Goal: Task Accomplishment & Management: Complete application form

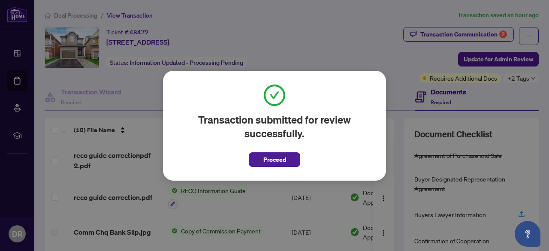
scroll to position [30, 0]
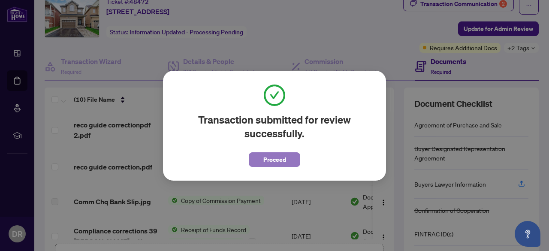
click at [270, 157] on span "Proceed" at bounding box center [274, 160] width 23 height 14
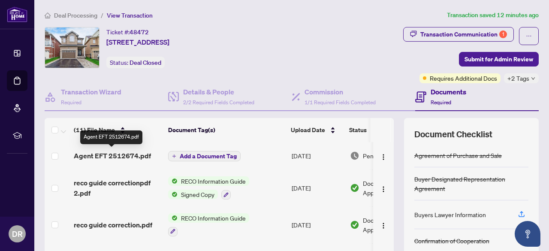
click at [126, 151] on span "Agent EFT 2512674.pdf" at bounding box center [112, 155] width 77 height 10
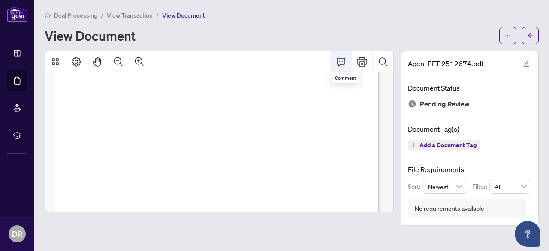
scroll to position [20, 0]
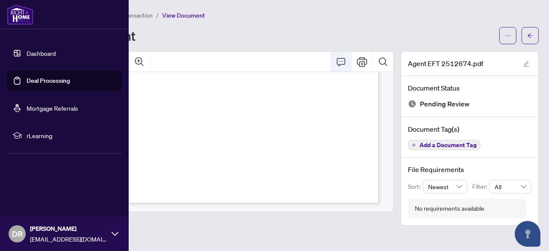
click at [27, 54] on link "Dashboard" at bounding box center [41, 53] width 29 height 8
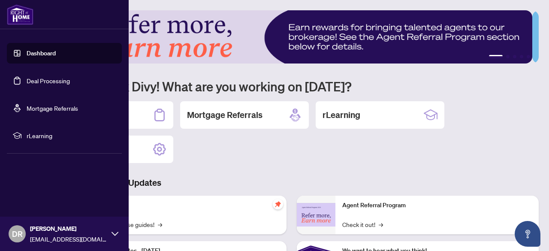
click at [40, 79] on link "Deal Processing" at bounding box center [48, 81] width 43 height 8
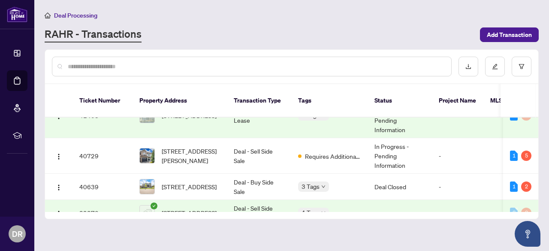
scroll to position [221, 0]
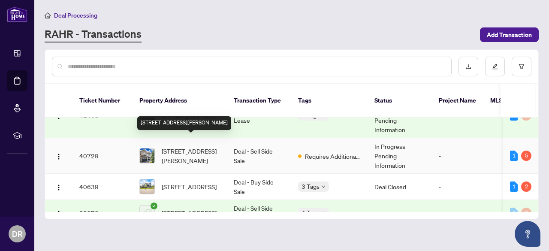
click at [197, 146] on span "[STREET_ADDRESS][PERSON_NAME]" at bounding box center [191, 155] width 58 height 19
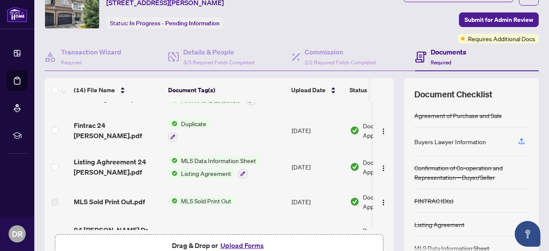
scroll to position [173, 0]
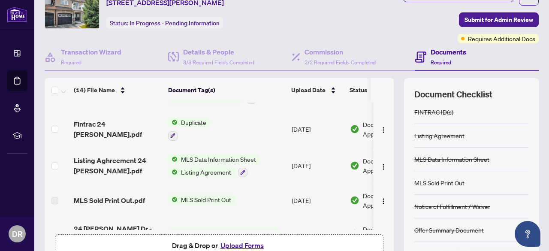
click at [475, 202] on div "Notice of Fulfillment / Waiver" at bounding box center [452, 205] width 76 height 9
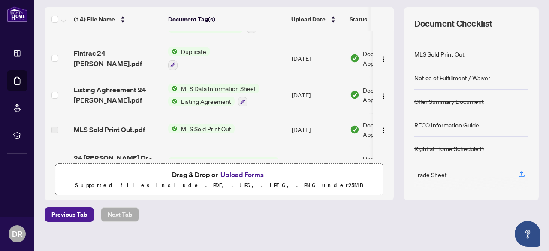
scroll to position [111, 0]
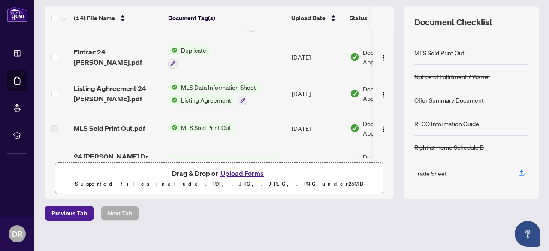
click at [422, 171] on div "Trade Sheet" at bounding box center [430, 172] width 33 height 9
click at [418, 172] on div "Trade Sheet" at bounding box center [430, 172] width 33 height 9
click at [517, 169] on icon "button" at bounding box center [521, 173] width 8 height 8
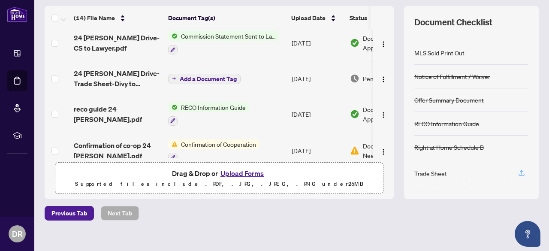
scroll to position [0, 0]
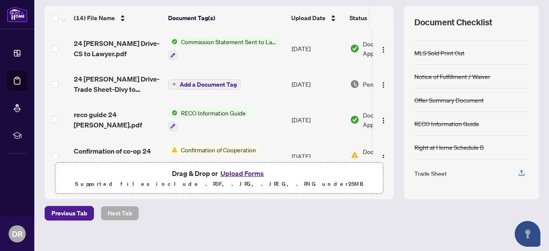
click at [105, 80] on span "24 [PERSON_NAME] Drive-Trade Sheet-Divy to Review.pdf" at bounding box center [117, 84] width 87 height 21
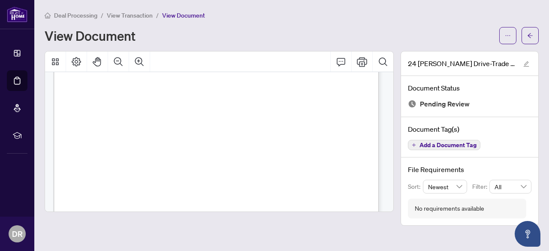
scroll to position [499, 0]
click at [361, 63] on icon "Print" at bounding box center [362, 62] width 10 height 10
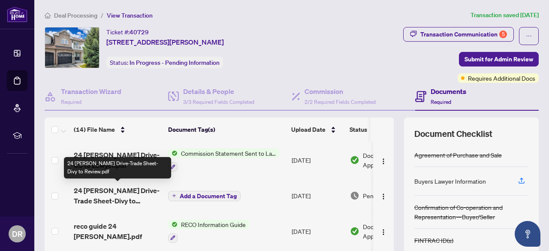
click at [122, 192] on span "24 [PERSON_NAME] Drive-Trade Sheet-Divy to Review.pdf" at bounding box center [117, 195] width 87 height 21
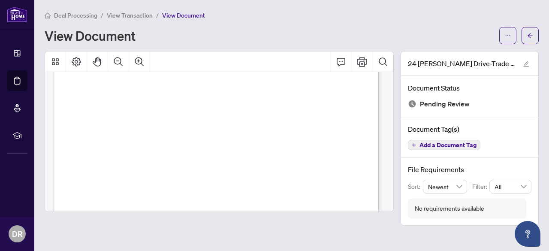
scroll to position [512, 0]
click at [362, 65] on icon "Print" at bounding box center [362, 62] width 10 height 10
click at [420, 148] on button "Add a Document Tag" at bounding box center [444, 145] width 72 height 10
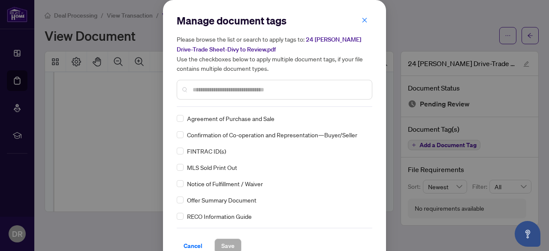
click at [273, 205] on div "Agreement of Purchase and Sale Confirmation of Co-operation and Representation—…" at bounding box center [274, 167] width 195 height 107
click at [361, 21] on icon "close" at bounding box center [364, 20] width 6 height 6
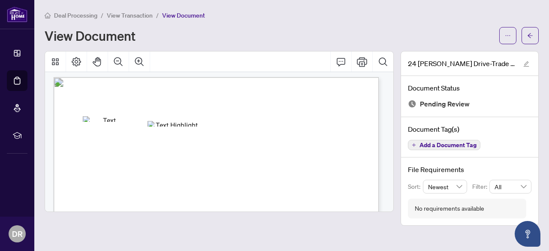
scroll to position [0, 0]
click at [363, 60] on icon "Print" at bounding box center [362, 62] width 10 height 10
click at [434, 223] on div "File Requirements Sort: Newest Filter: All No requirements available" at bounding box center [469, 191] width 137 height 68
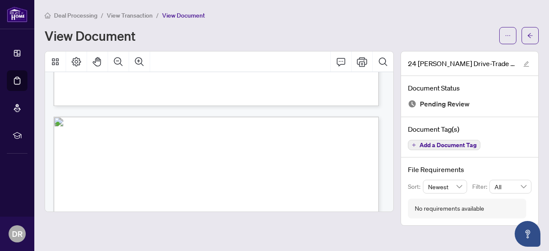
scroll to position [396, 0]
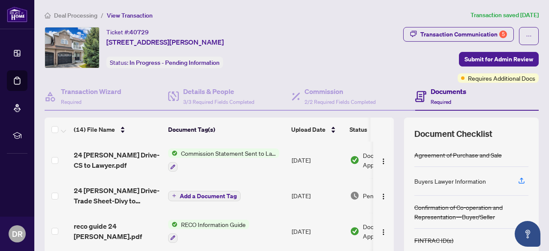
click at [360, 45] on div "Transaction Communication 5 Submit for Admin Review Requires Additional Docs" at bounding box center [426, 55] width 223 height 56
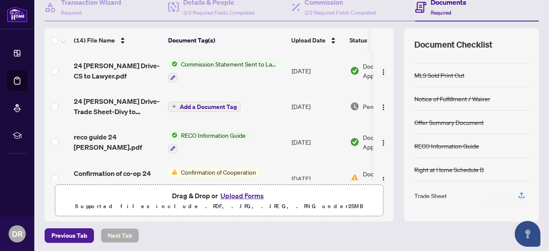
scroll to position [93, 0]
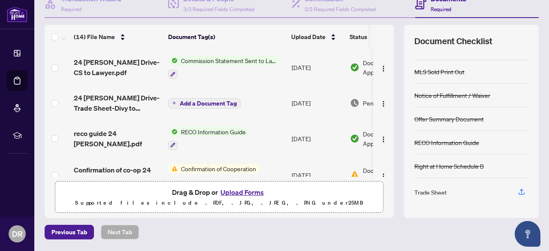
click at [239, 193] on button "Upload Forms" at bounding box center [242, 191] width 48 height 11
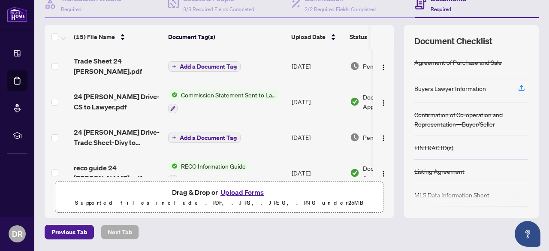
click at [219, 63] on span "Add a Document Tag" at bounding box center [208, 66] width 57 height 6
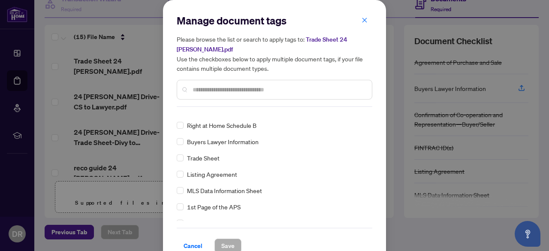
scroll to position [0, 0]
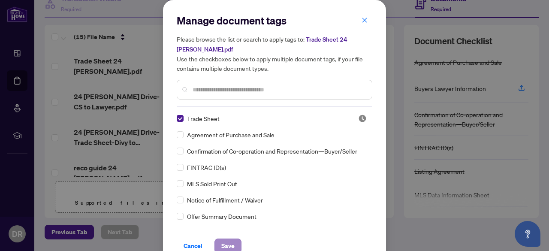
click at [229, 245] on span "Save" at bounding box center [227, 246] width 13 height 14
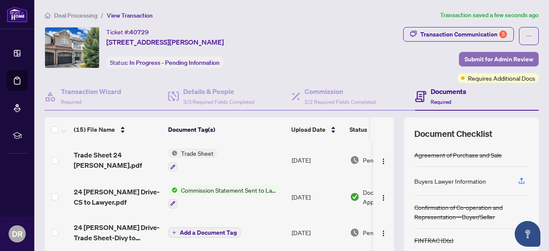
click at [502, 60] on span "Submit for Admin Review" at bounding box center [498, 59] width 69 height 14
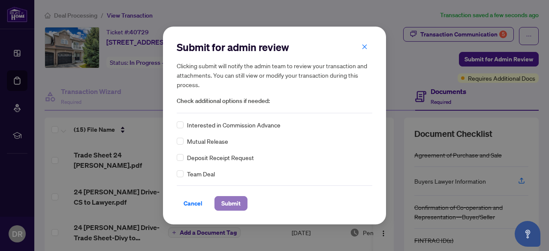
click at [235, 204] on span "Submit" at bounding box center [230, 203] width 19 height 14
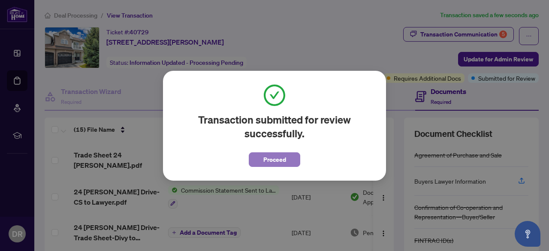
click at [279, 159] on span "Proceed" at bounding box center [274, 160] width 23 height 14
